Goal: Task Accomplishment & Management: Use online tool/utility

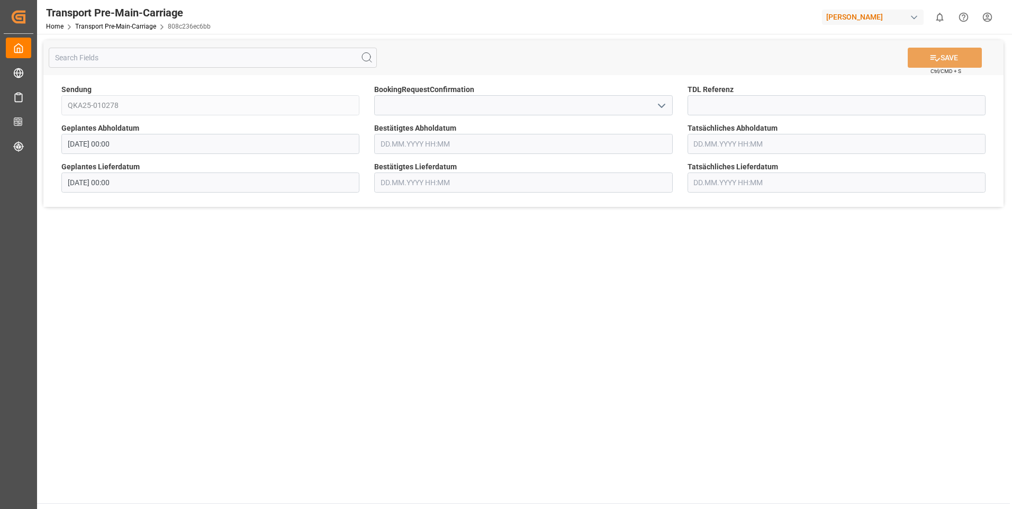
click at [396, 149] on input "text" at bounding box center [523, 144] width 298 height 20
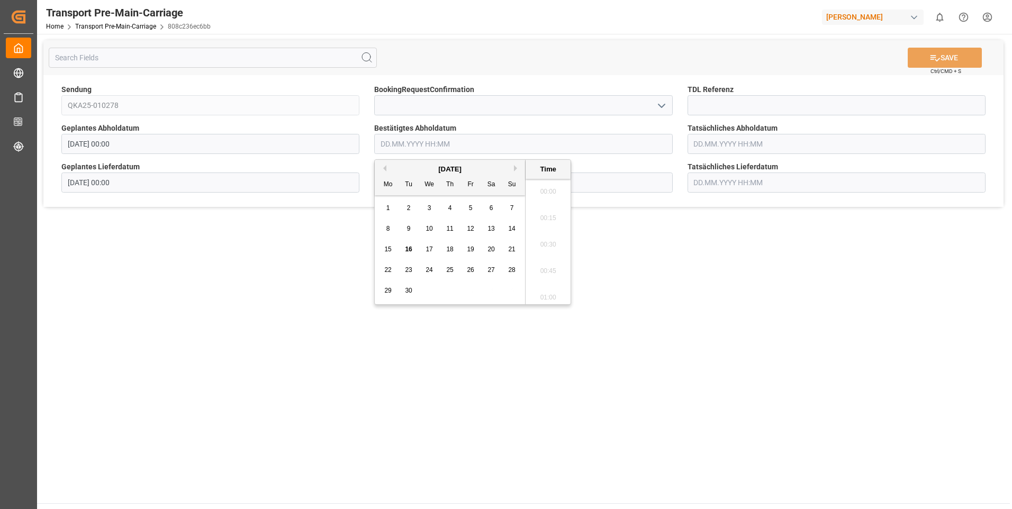
scroll to position [1380, 0]
click at [429, 249] on span "17" at bounding box center [429, 249] width 7 height 7
click at [546, 193] on li "09:00" at bounding box center [548, 188] width 45 height 26
type input "[DATE] 09:00"
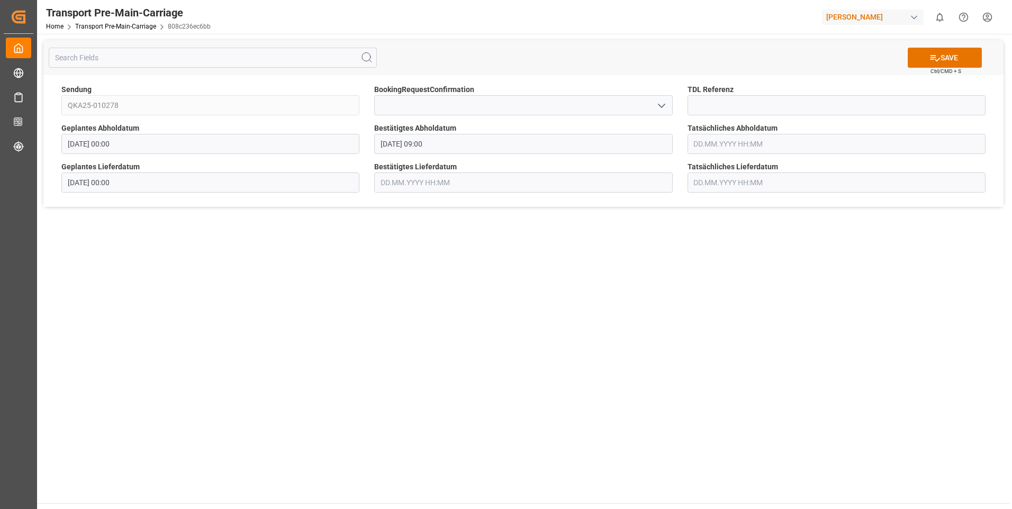
click at [449, 185] on input "text" at bounding box center [523, 183] width 298 height 20
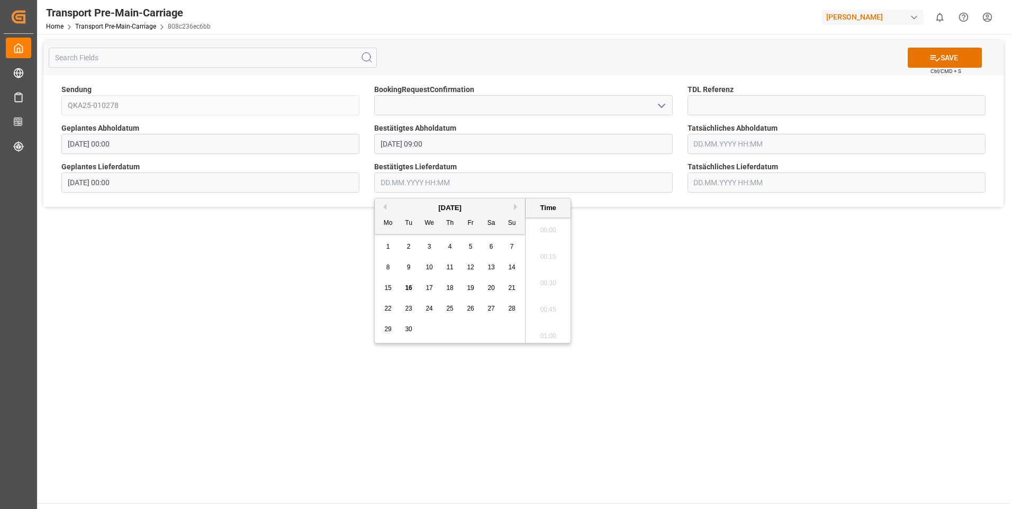
scroll to position [1380, 0]
click at [428, 287] on span "17" at bounding box center [429, 287] width 7 height 7
click at [545, 228] on li "09:00" at bounding box center [548, 227] width 45 height 26
type input "[DATE] 09:00"
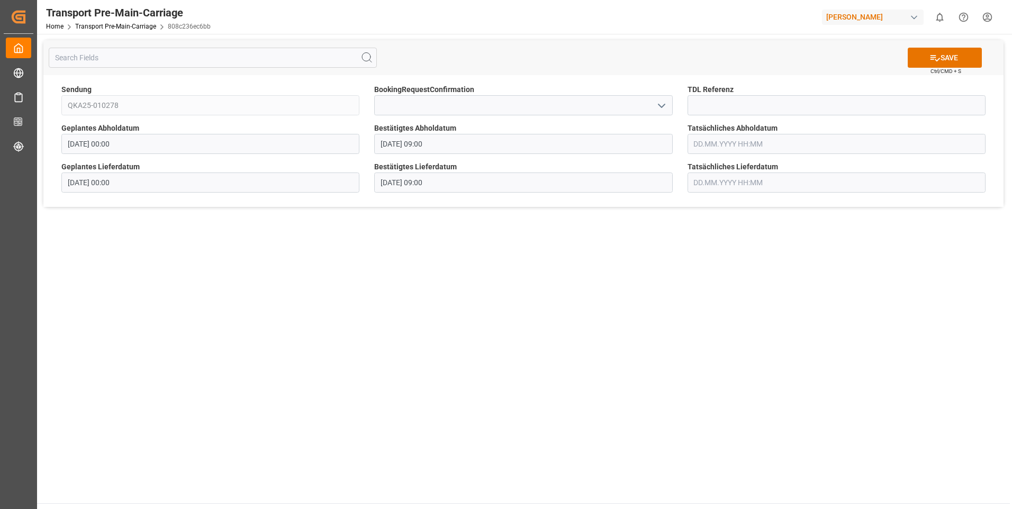
click at [715, 144] on input "text" at bounding box center [837, 144] width 298 height 20
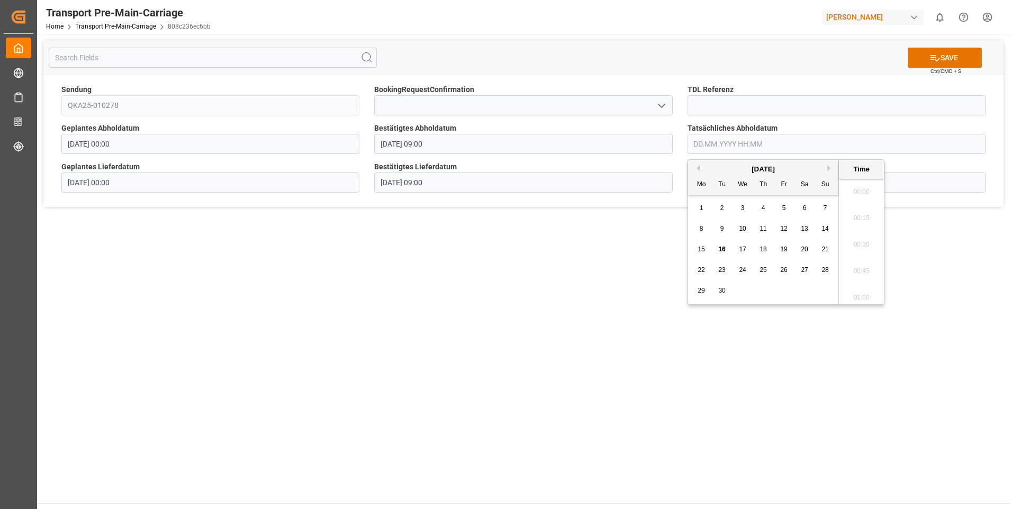
scroll to position [1380, 0]
click at [746, 249] on div "17" at bounding box center [742, 250] width 13 height 13
click at [864, 193] on li "09:00" at bounding box center [861, 188] width 45 height 26
type input "[DATE] 09:00"
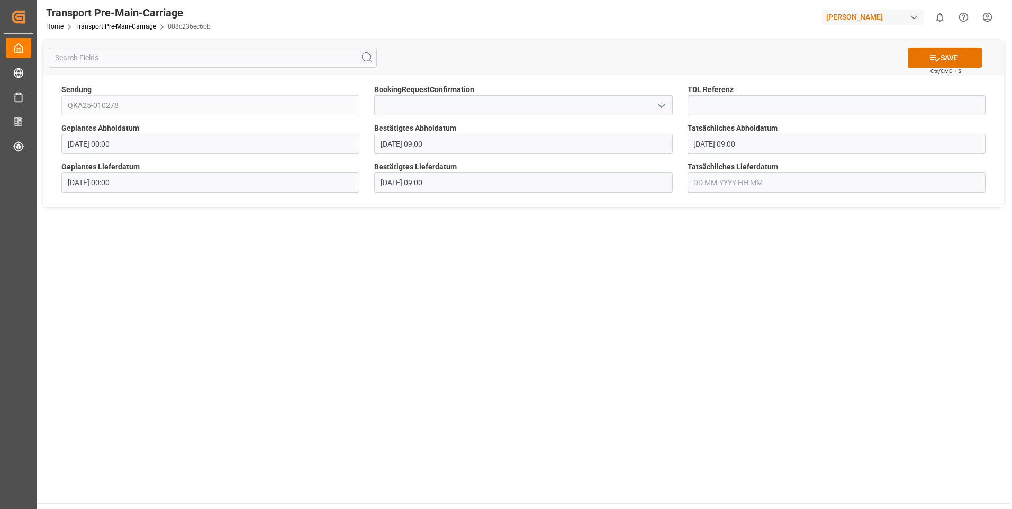
click at [779, 185] on input "text" at bounding box center [837, 183] width 298 height 20
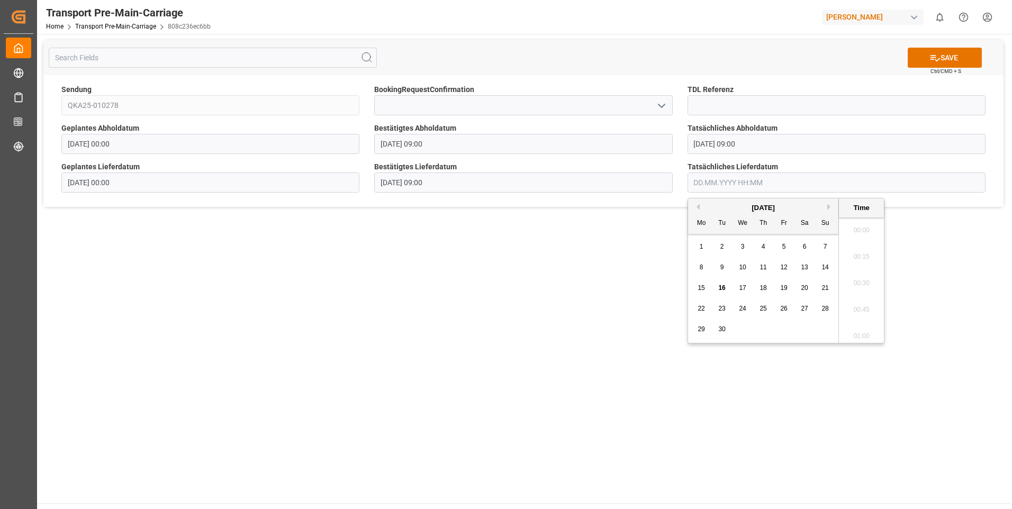
scroll to position [1380, 0]
click at [746, 286] on div "17" at bounding box center [742, 288] width 13 height 13
click at [861, 326] on li "09:00" at bounding box center [861, 333] width 45 height 26
type input "[DATE] 09:00"
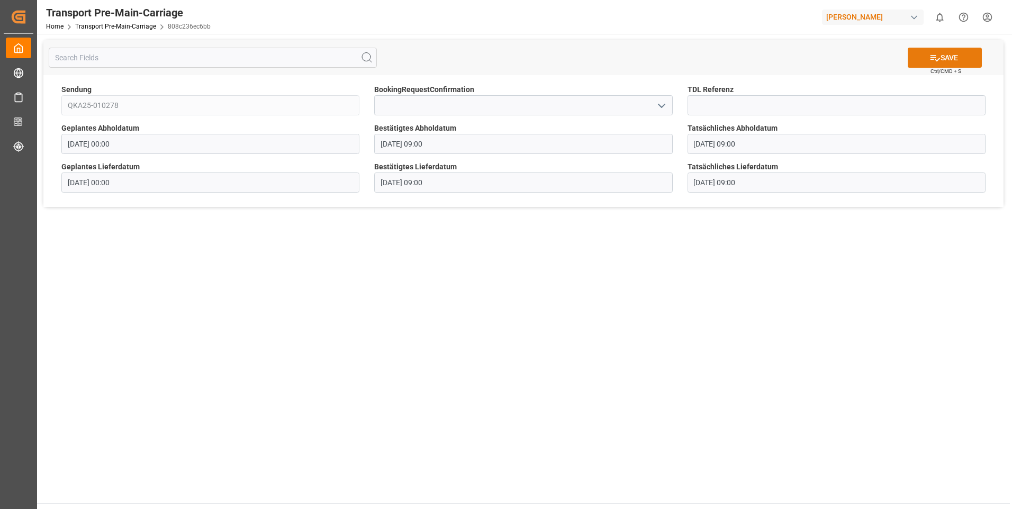
click at [947, 57] on button "SAVE" at bounding box center [945, 58] width 74 height 20
